Goal: Find specific page/section

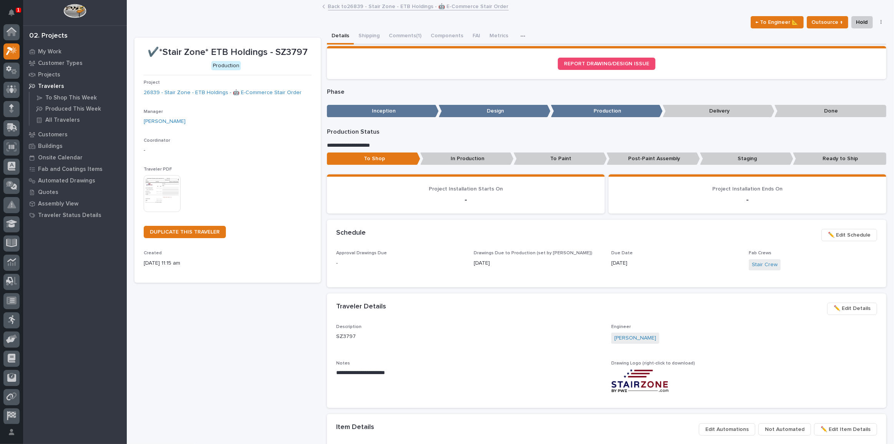
scroll to position [19, 0]
click at [54, 134] on p "Customers" at bounding box center [53, 134] width 30 height 7
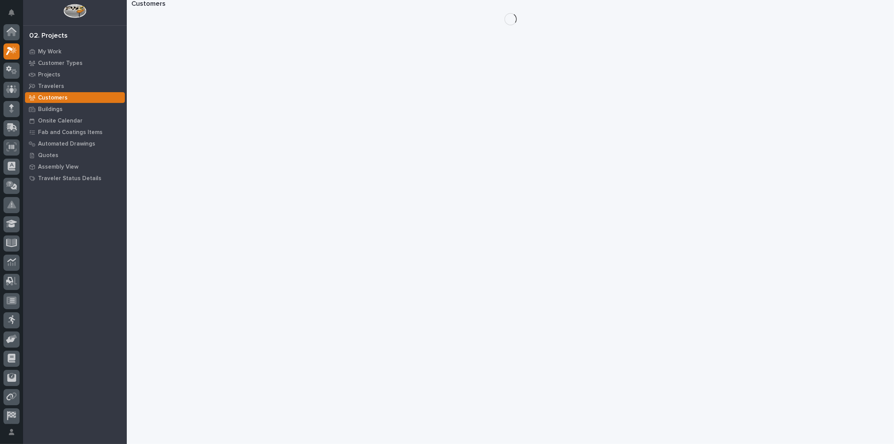
scroll to position [19, 0]
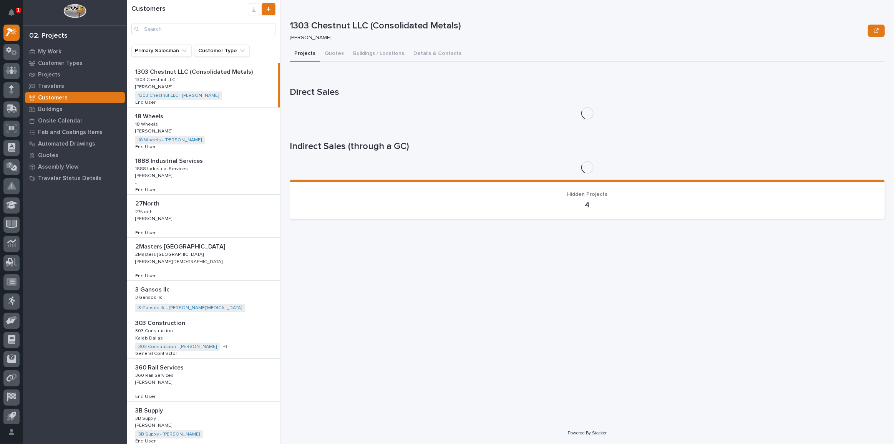
click at [167, 22] on div "Customers" at bounding box center [203, 19] width 153 height 32
click at [171, 28] on input "Search" at bounding box center [203, 29] width 144 height 12
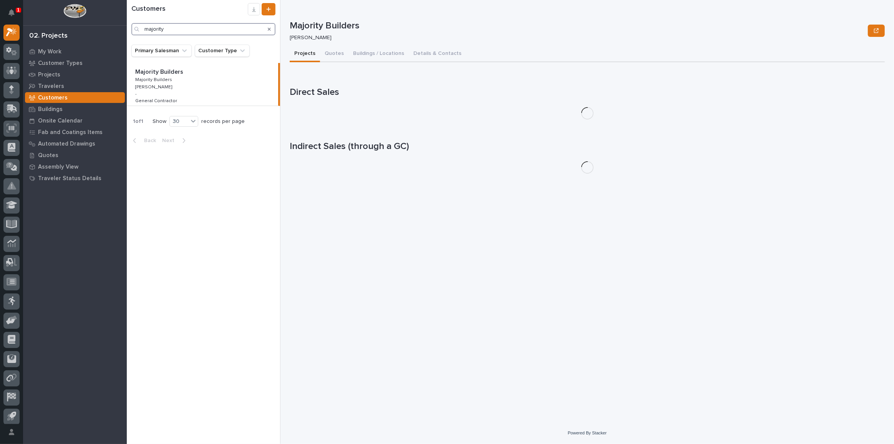
type input "majority"
click at [161, 70] on p "Majority Builders" at bounding box center [160, 71] width 50 height 9
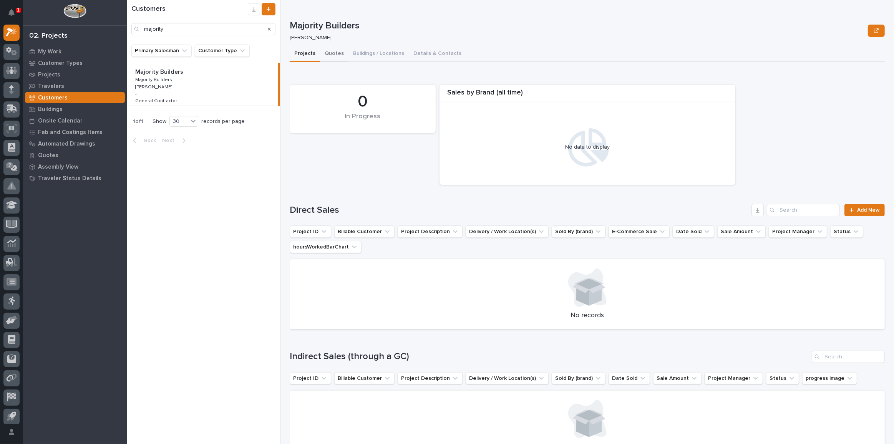
click at [335, 56] on button "Quotes" at bounding box center [334, 54] width 28 height 16
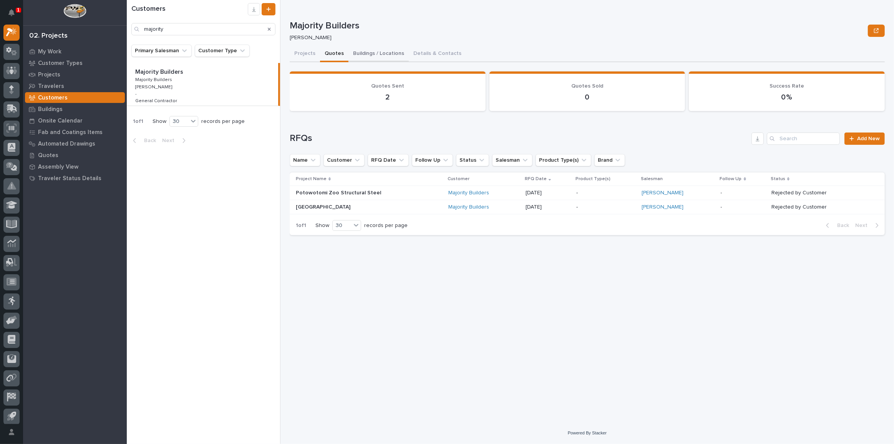
click at [378, 47] on button "Buildings / Locations" at bounding box center [379, 54] width 60 height 16
